Goal: Obtain resource: Download file/media

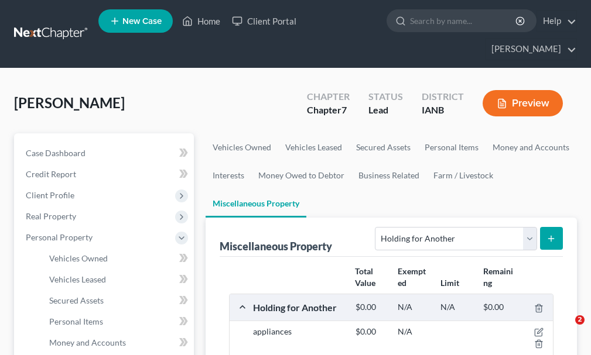
select select "holding_for_another"
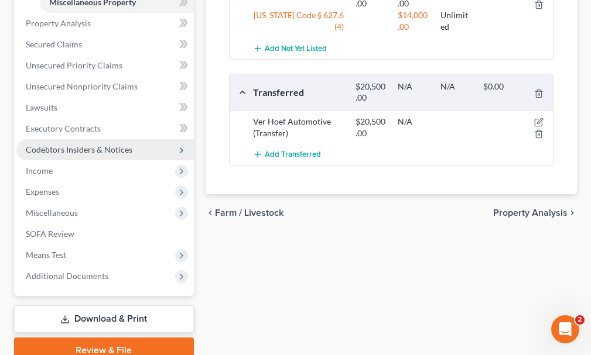
scroll to position [478, 0]
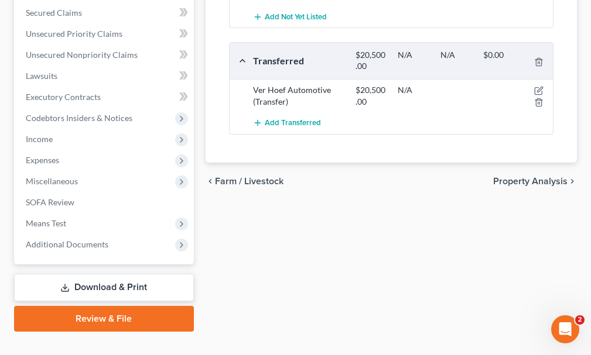
click at [92, 274] on link "Download & Print" at bounding box center [104, 288] width 180 height 28
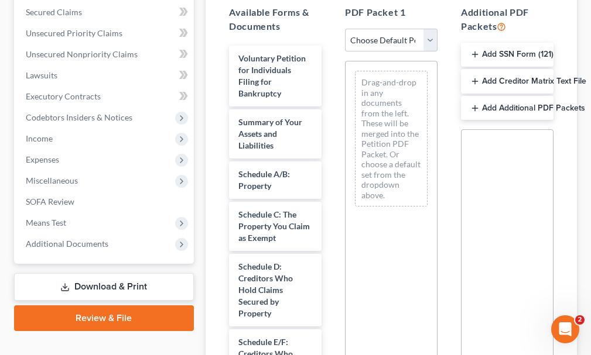
scroll to position [293, 0]
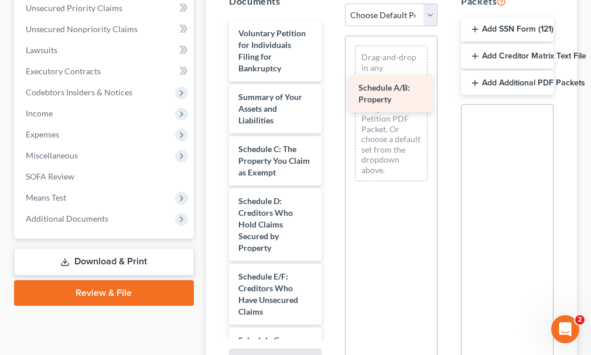
drag, startPoint x: 259, startPoint y: 133, endPoint x: 386, endPoint y: 77, distance: 139.4
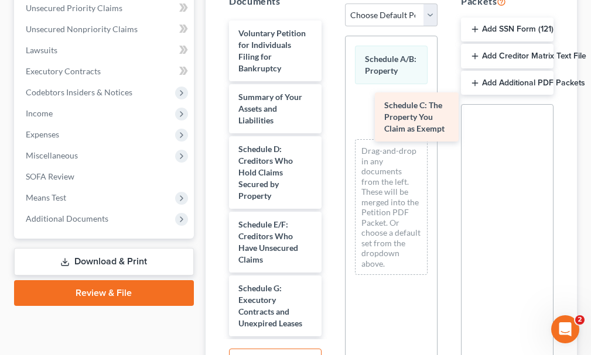
drag, startPoint x: 257, startPoint y: 140, endPoint x: 403, endPoint y: 118, distance: 147.5
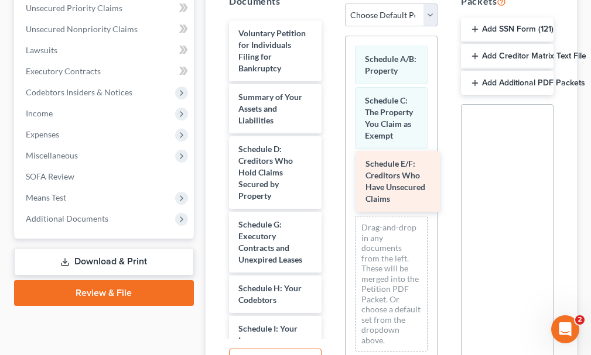
drag, startPoint x: 259, startPoint y: 222, endPoint x: 386, endPoint y: 182, distance: 133.7
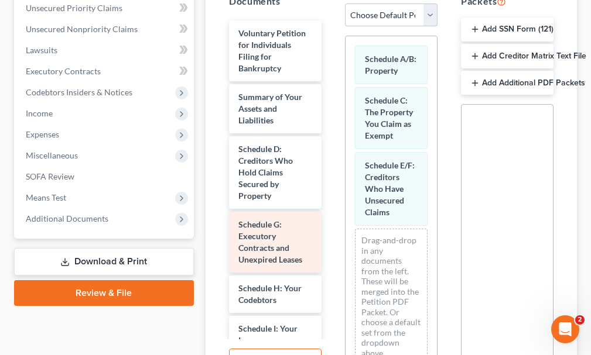
scroll to position [59, 0]
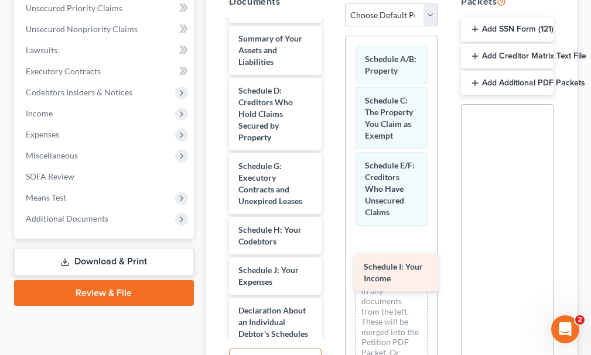
drag, startPoint x: 253, startPoint y: 252, endPoint x: 379, endPoint y: 269, distance: 126.5
click at [331, 269] on div "Schedule I: Your Income Voluntary Petition for Individuals Filing for Bankruptc…" at bounding box center [275, 354] width 111 height 785
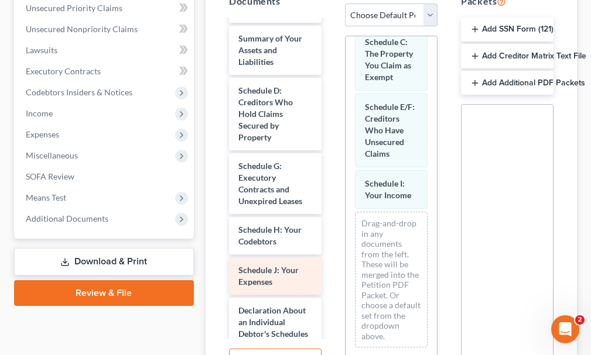
scroll to position [116, 0]
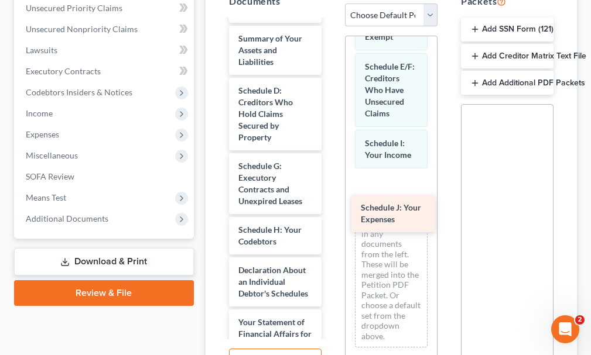
drag, startPoint x: 267, startPoint y: 253, endPoint x: 395, endPoint y: 209, distance: 135.7
click at [331, 209] on div "Schedule J: Your Expenses Voluntary Petition for Individuals Filing for Bankrup…" at bounding box center [275, 334] width 111 height 745
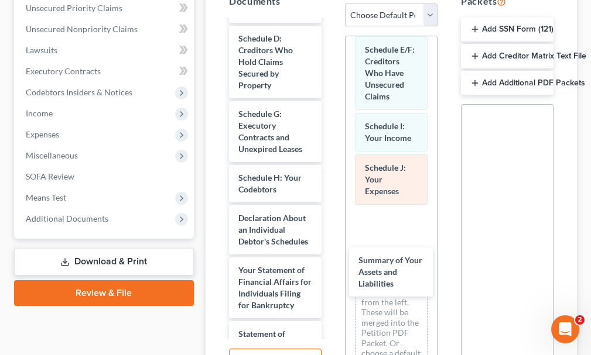
drag, startPoint x: 262, startPoint y: 19, endPoint x: 393, endPoint y: 212, distance: 233.8
click at [331, 260] on div "Summary of Your Assets and Liabilities Voluntary Petition for Individuals Filin…" at bounding box center [275, 308] width 111 height 693
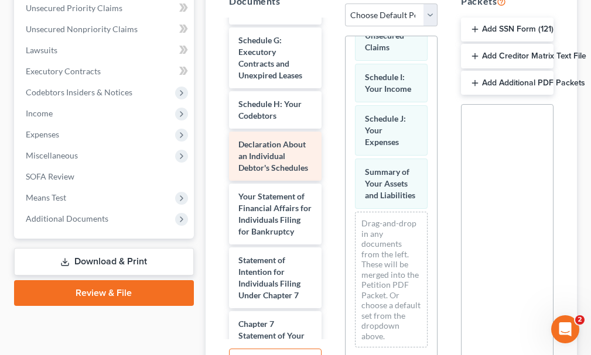
scroll to position [176, 0]
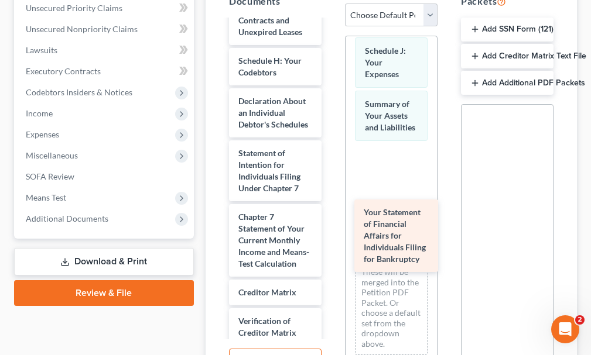
drag, startPoint x: 259, startPoint y: 164, endPoint x: 384, endPoint y: 221, distance: 137.5
click at [331, 221] on div "Your Statement of Financial Affairs for Individuals Filing for Bankruptcy Volun…" at bounding box center [275, 159] width 111 height 629
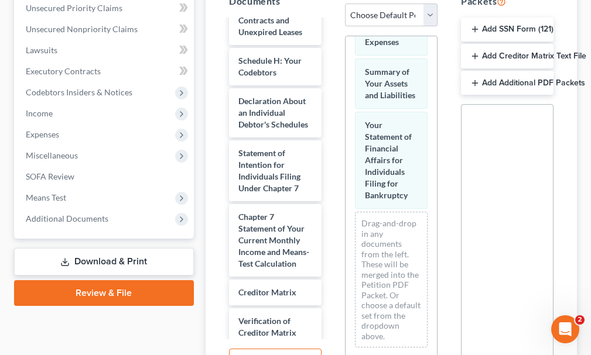
scroll to position [334, 0]
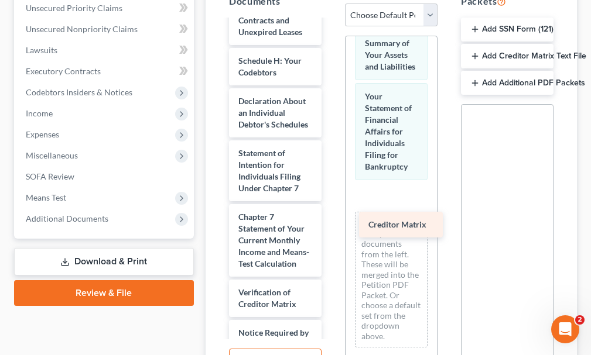
drag, startPoint x: 268, startPoint y: 310, endPoint x: 398, endPoint y: 228, distance: 153.6
click at [331, 228] on div "Creditor Matrix Voluntary Petition for Individuals Filing for Bankruptcy Schedu…" at bounding box center [275, 145] width 111 height 600
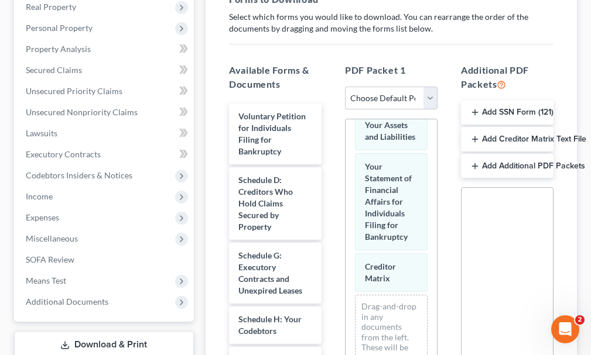
scroll to position [117, 0]
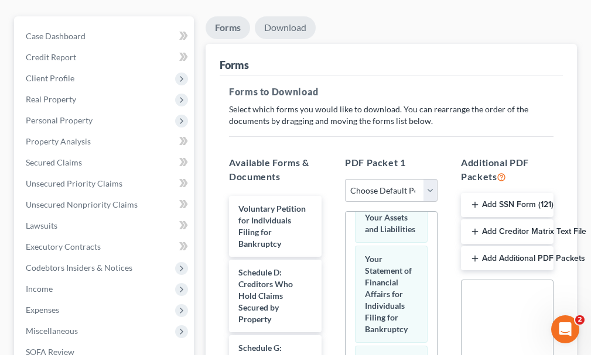
click at [292, 16] on link "Download" at bounding box center [285, 27] width 61 height 23
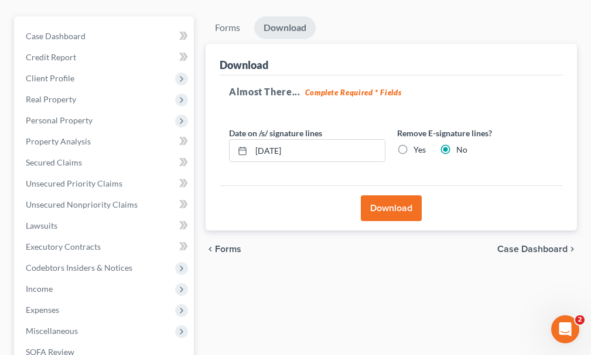
click at [376, 196] on button "Download" at bounding box center [391, 209] width 61 height 26
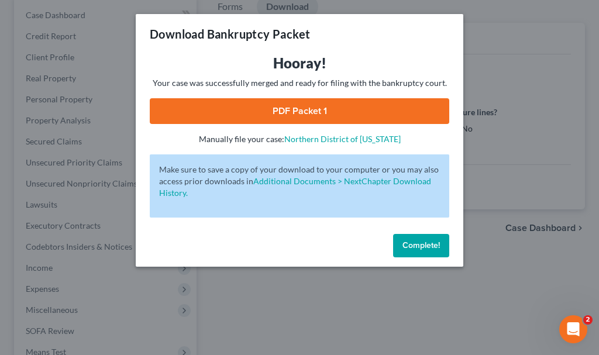
click at [287, 113] on link "PDF Packet 1" at bounding box center [300, 111] width 300 height 26
click at [406, 247] on span "Complete!" at bounding box center [421, 246] width 37 height 10
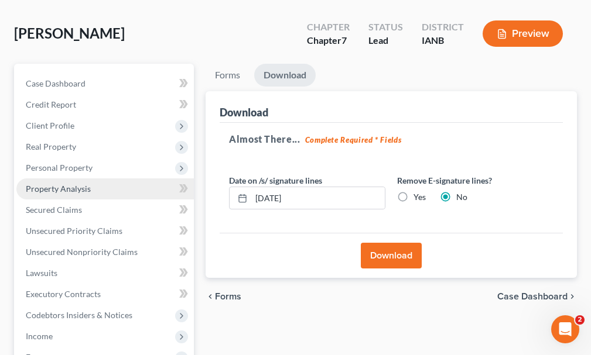
scroll to position [0, 0]
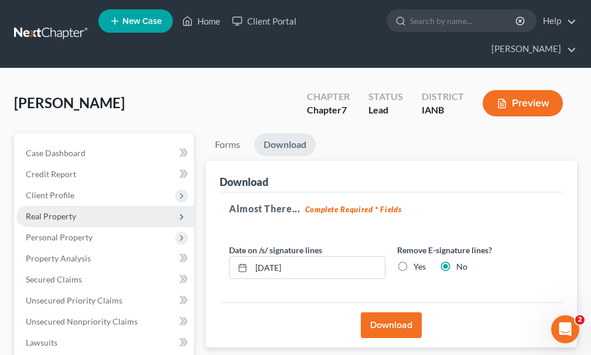
click at [47, 206] on span "Real Property" at bounding box center [104, 216] width 177 height 21
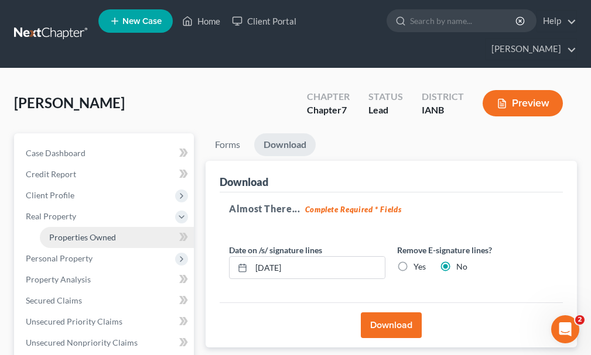
click at [57, 232] on span "Properties Owned" at bounding box center [82, 237] width 67 height 10
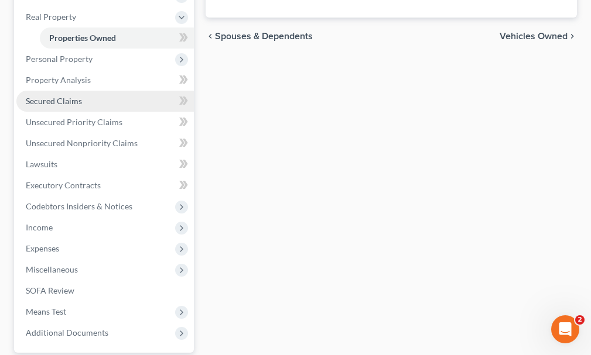
scroll to position [234, 0]
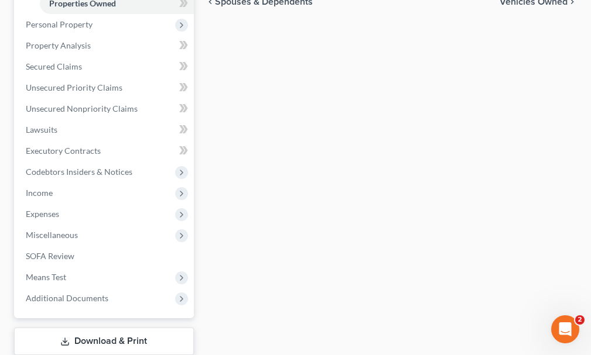
click at [85, 328] on link "Download & Print" at bounding box center [104, 342] width 180 height 28
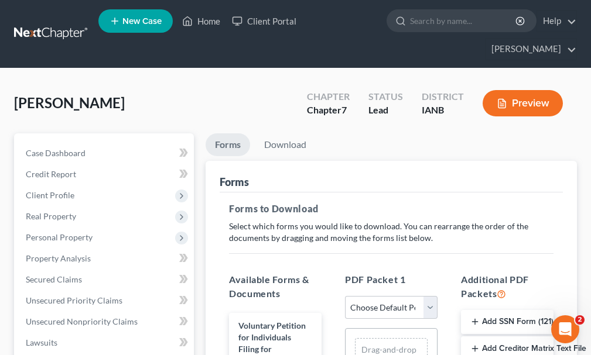
click at [508, 337] on button "Add Creditor Matrix Text File" at bounding box center [507, 349] width 92 height 25
click at [296, 133] on link "Download" at bounding box center [285, 144] width 61 height 23
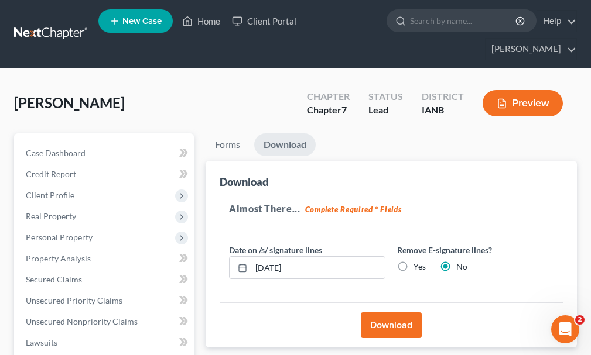
click at [387, 313] on button "Download" at bounding box center [391, 326] width 61 height 26
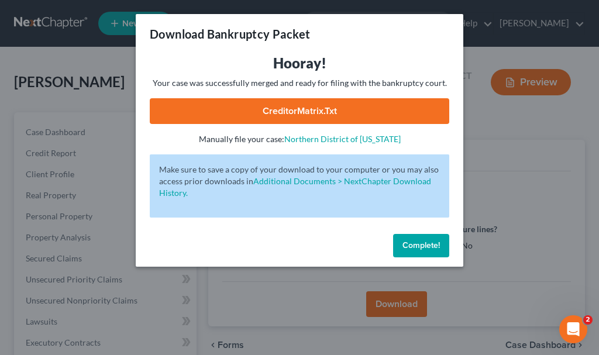
click at [284, 112] on link "CreditorMatrix.txt" at bounding box center [300, 111] width 300 height 26
click at [420, 245] on span "Complete!" at bounding box center [421, 246] width 37 height 10
